Goal: Information Seeking & Learning: Understand process/instructions

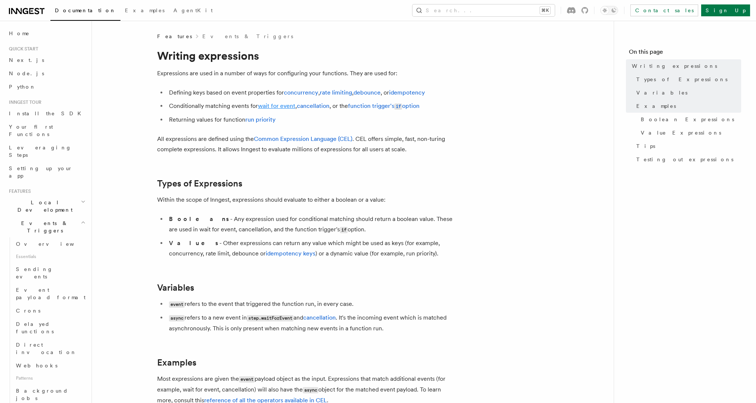
click at [292, 106] on link "wait for event" at bounding box center [276, 105] width 37 height 7
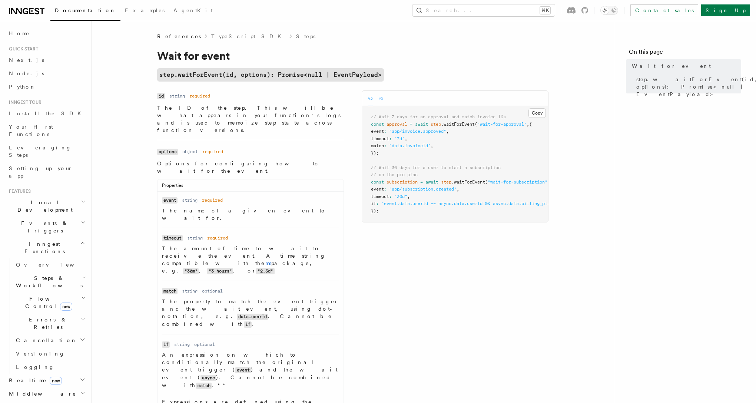
click at [380, 96] on button "v2" at bounding box center [381, 98] width 5 height 15
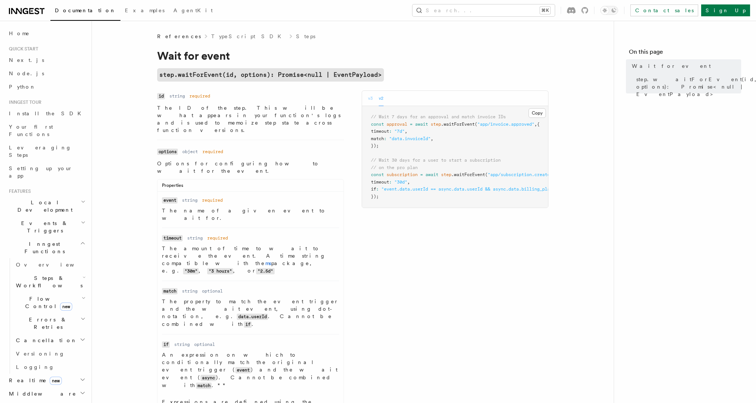
click at [372, 97] on button "v3" at bounding box center [370, 98] width 5 height 15
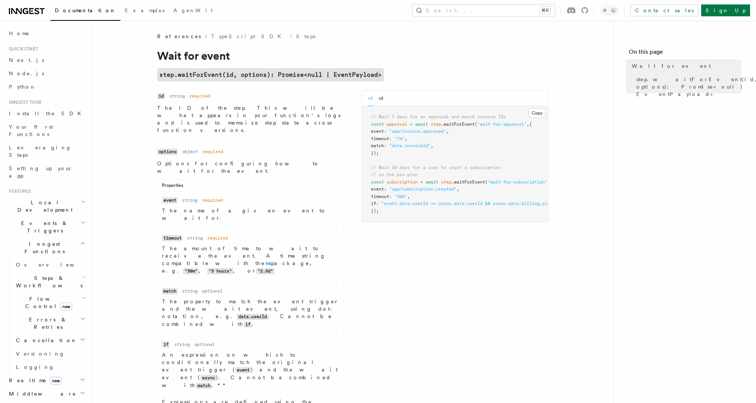
click at [386, 98] on div "v3 v2" at bounding box center [455, 98] width 186 height 15
click at [381, 98] on button "v2" at bounding box center [381, 98] width 5 height 15
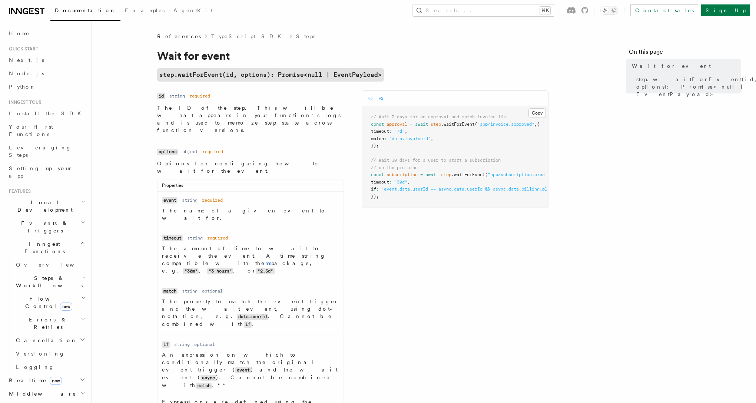
click at [370, 98] on button "v3" at bounding box center [370, 98] width 5 height 15
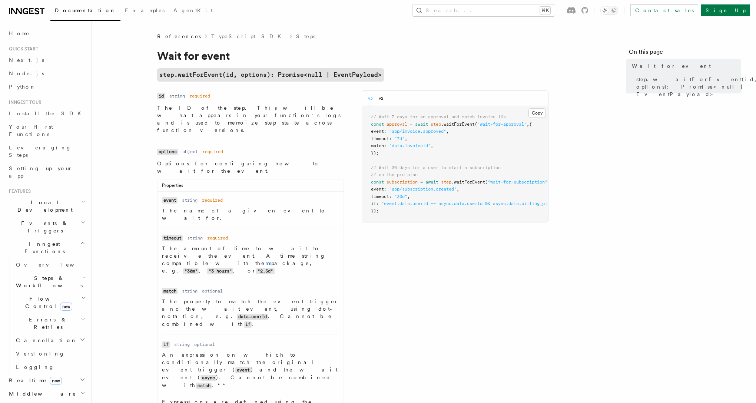
click at [464, 123] on span ".waitForEvent" at bounding box center [458, 124] width 34 height 5
copy span "waitForEvent"
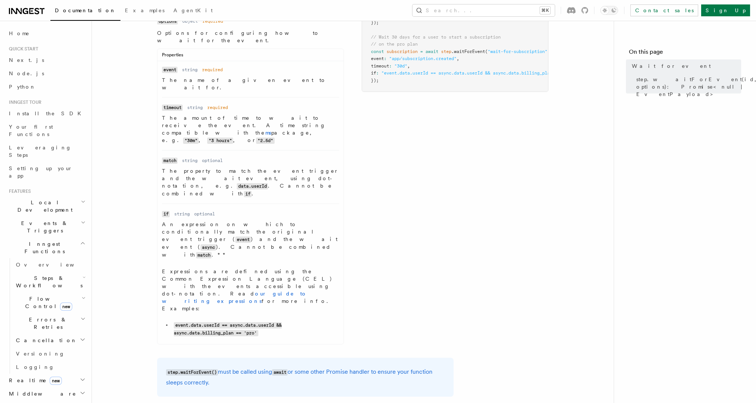
scroll to position [167, 0]
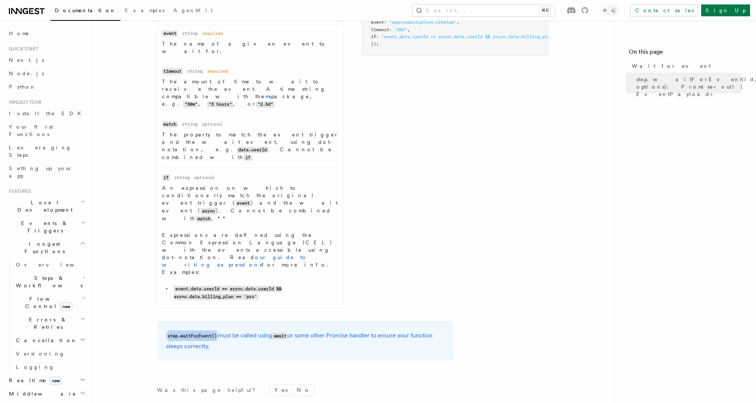
drag, startPoint x: 165, startPoint y: 232, endPoint x: 218, endPoint y: 230, distance: 53.1
click at [218, 321] on div "step.waitForEvent() must be called using await or some other Promise handler to…" at bounding box center [305, 340] width 297 height 39
copy code "step.waitForEvent()"
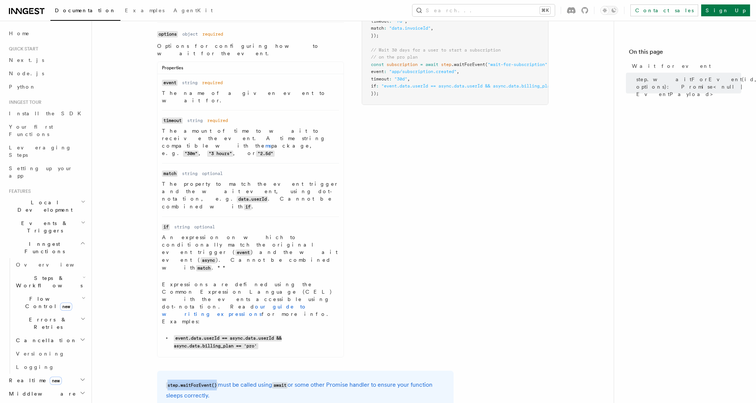
scroll to position [0, 0]
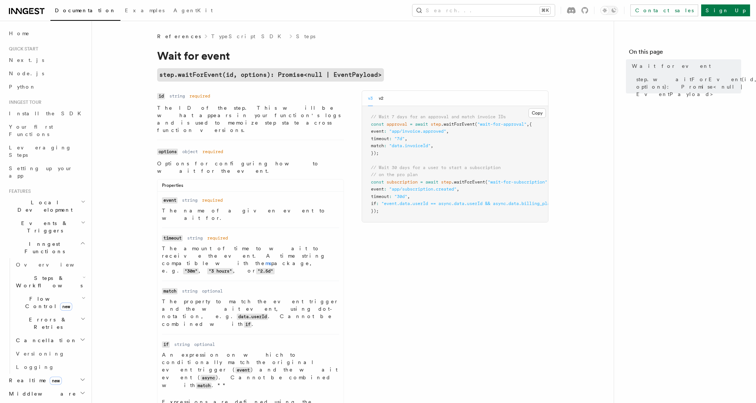
click at [387, 256] on div "Name id Type string Required required Description The ID of the step. This will…" at bounding box center [353, 284] width 392 height 389
click at [539, 9] on button "Search... ⌘K" at bounding box center [484, 10] width 142 height 12
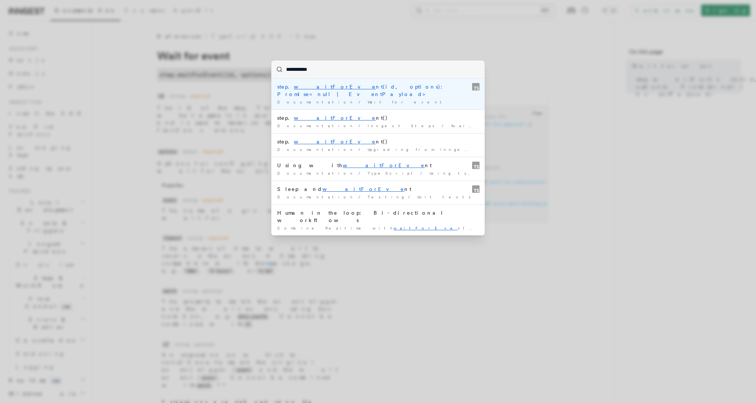
type input "**********"
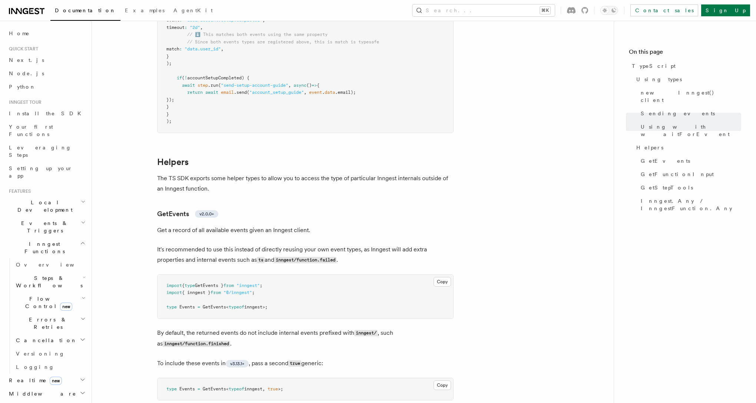
scroll to position [1313, 0]
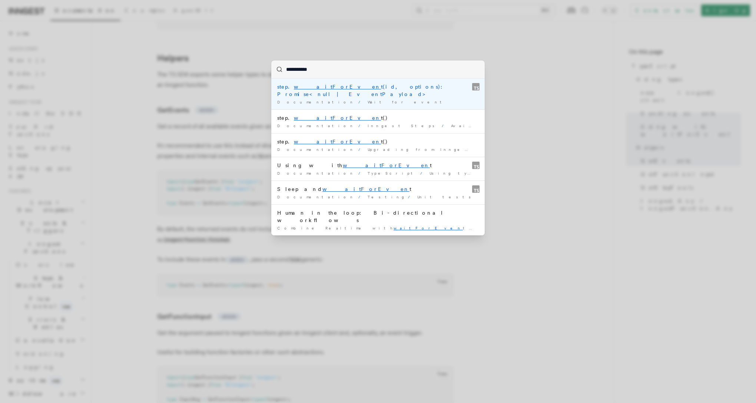
type input "**********"
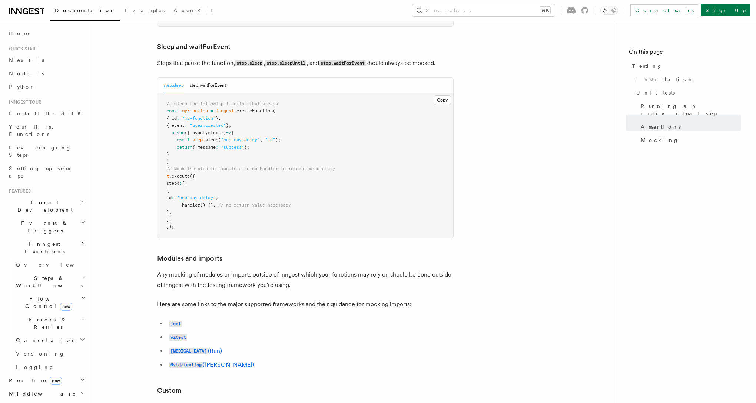
scroll to position [2104, 0]
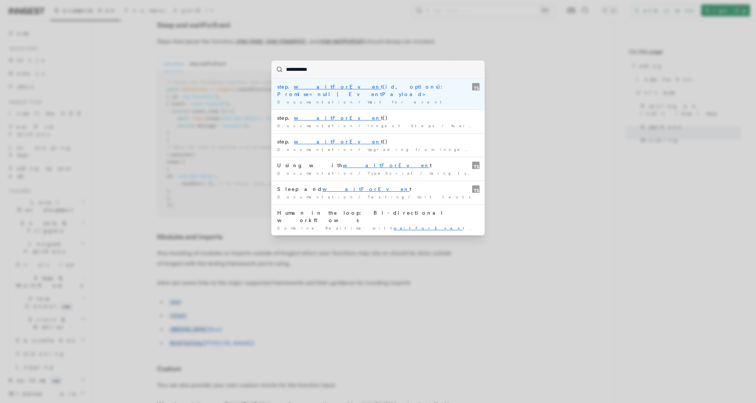
type input "**********"
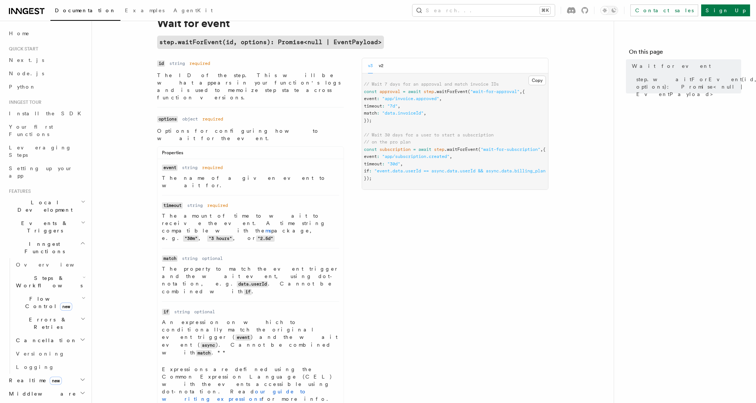
scroll to position [0, 6]
